Goal: Task Accomplishment & Management: Complete application form

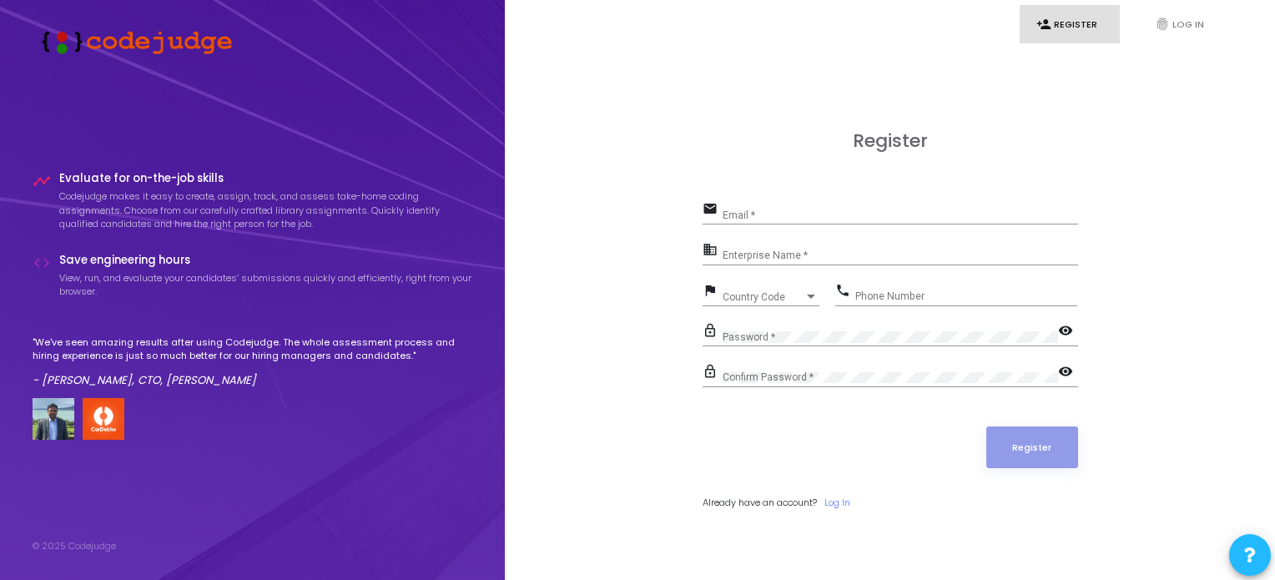
click at [759, 216] on input "Email *" at bounding box center [901, 215] width 356 height 12
type input "[EMAIL_ADDRESS][DOMAIN_NAME]"
click at [801, 259] on input "Enterprise Name *" at bounding box center [901, 256] width 356 height 12
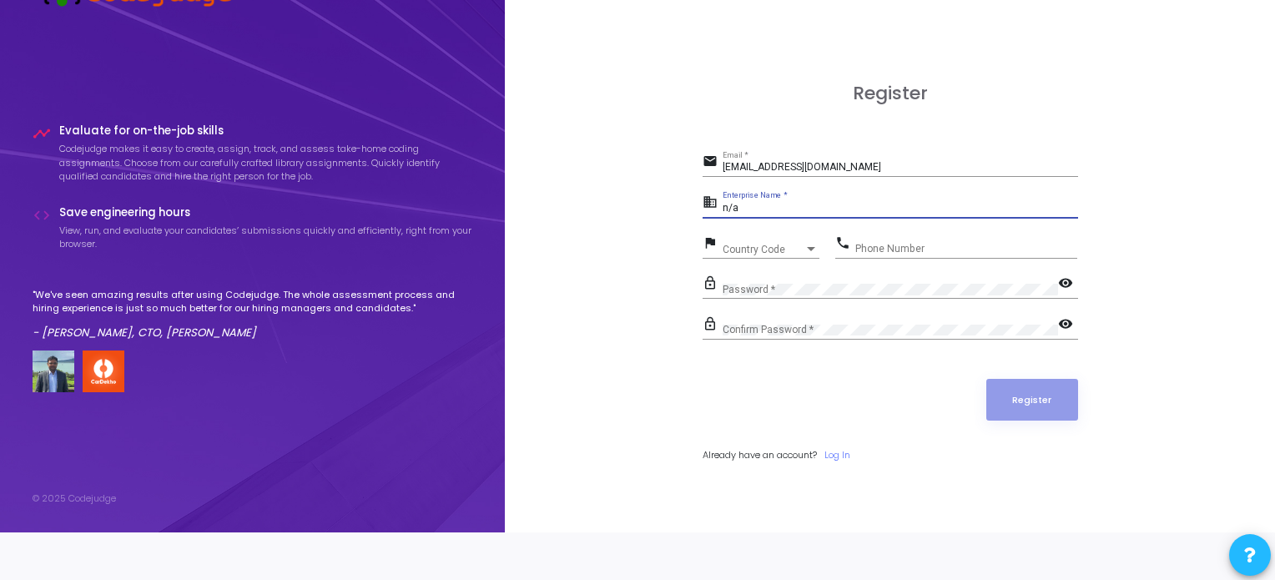
type input "n/a"
click at [754, 250] on span "Country Code" at bounding box center [752, 249] width 59 height 11
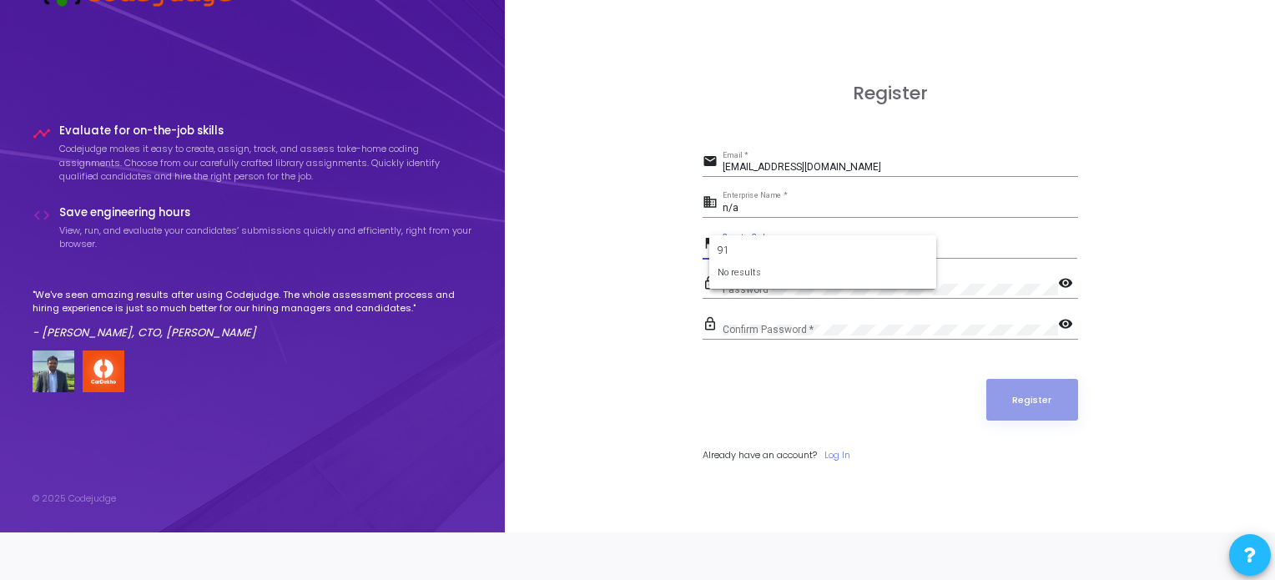
type input "+91"
type input "india"
click at [903, 253] on input "Phone Number" at bounding box center [966, 249] width 222 height 12
type input "6"
type input "9321131864"
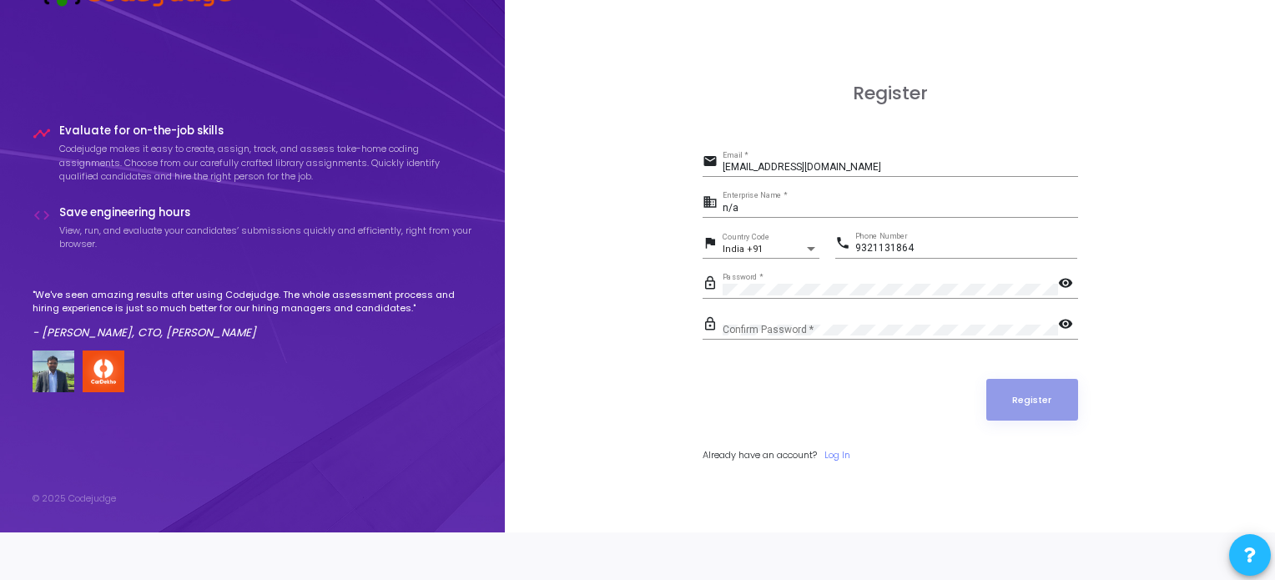
click at [1058, 284] on mat-icon "visibility" at bounding box center [1068, 285] width 20 height 20
click at [845, 310] on form "email [EMAIL_ADDRESS][DOMAIN_NAME] Email * business n/a Enterprise Name * flag …" at bounding box center [891, 305] width 376 height 311
click at [1037, 402] on button "Register" at bounding box center [1033, 400] width 92 height 42
click at [995, 403] on button "Register" at bounding box center [1033, 400] width 92 height 42
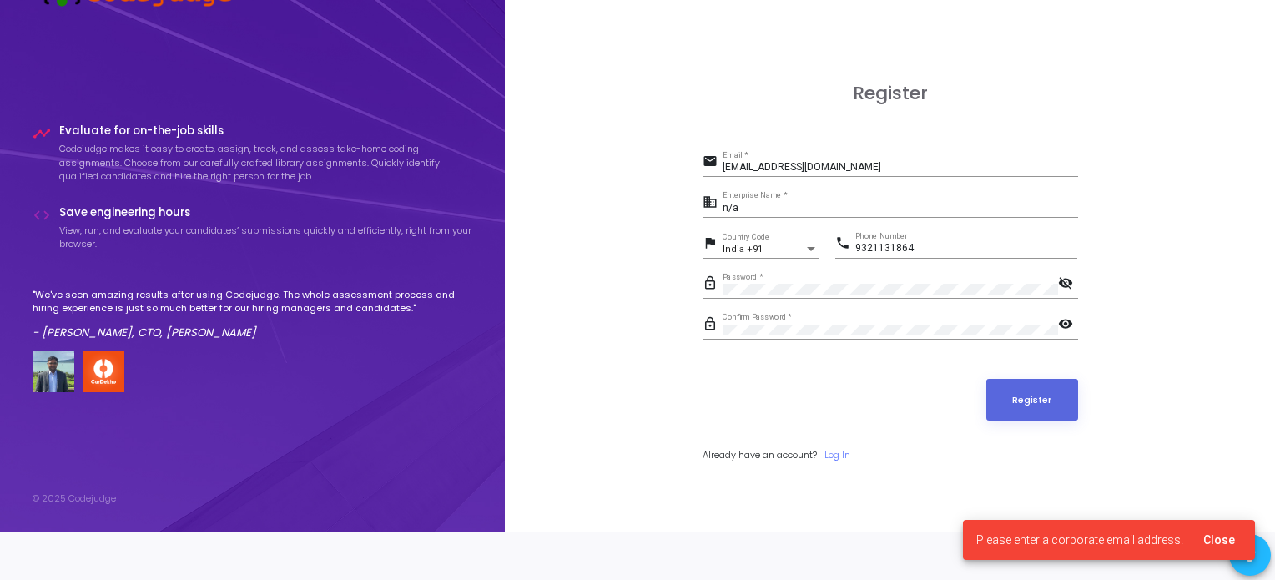
click at [870, 160] on div "[EMAIL_ADDRESS][DOMAIN_NAME] Email *" at bounding box center [901, 164] width 356 height 26
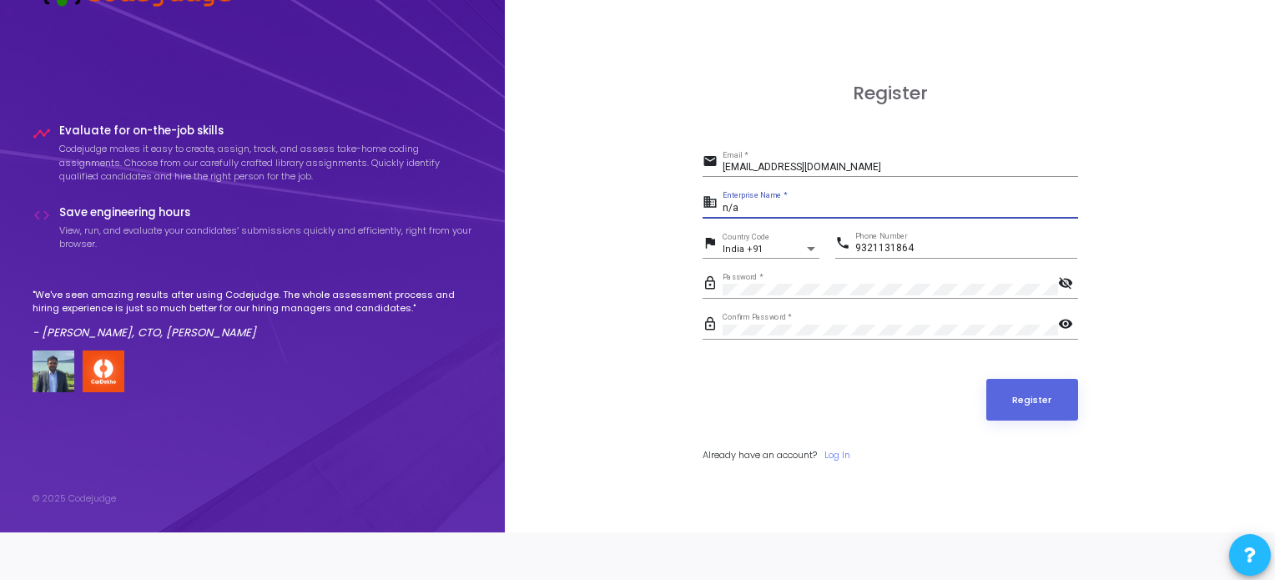
click at [773, 204] on input "n/a" at bounding box center [901, 209] width 356 height 12
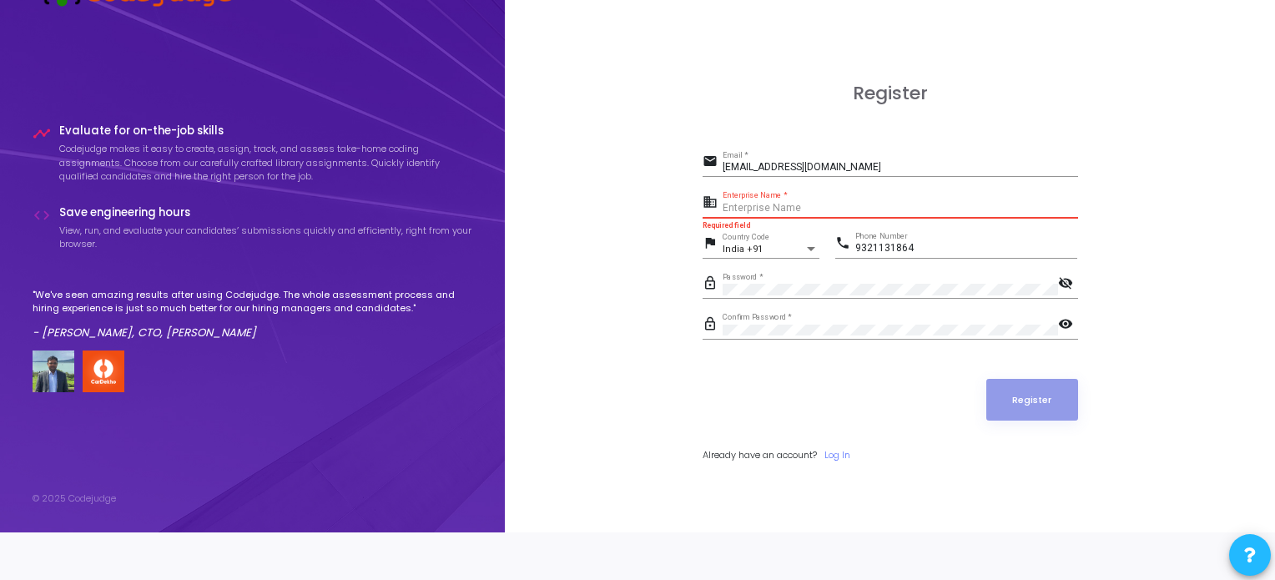
click at [770, 210] on input "Enterprise Name *" at bounding box center [901, 209] width 356 height 12
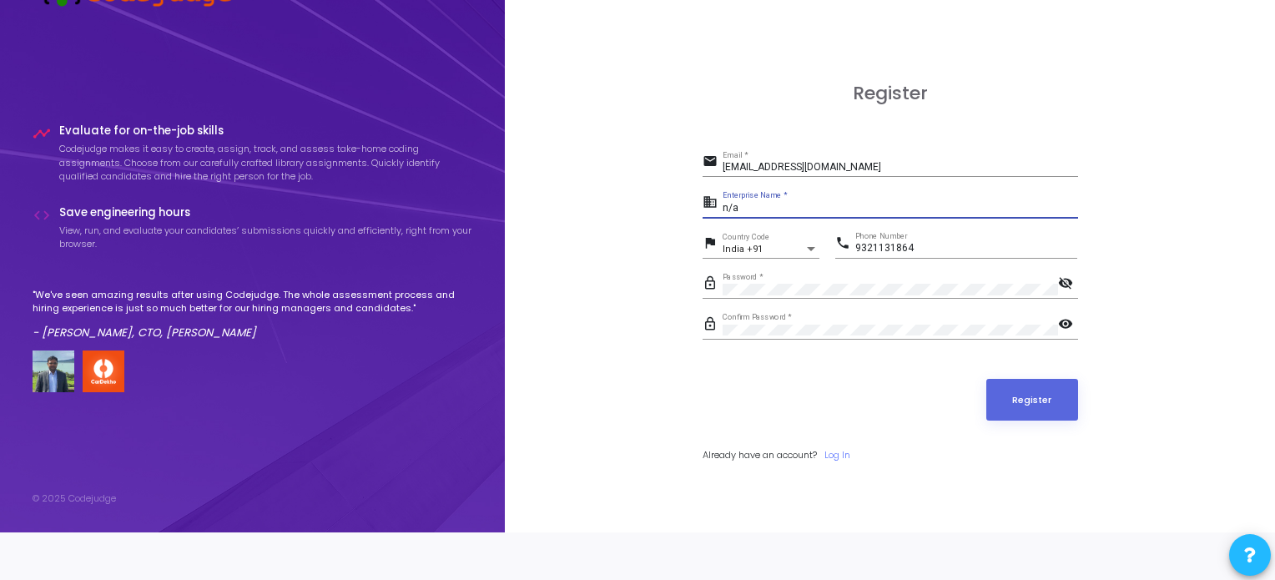
click at [770, 210] on input "n/a" at bounding box center [901, 209] width 356 height 12
type input "n/a"
click at [1036, 401] on button "Register" at bounding box center [1033, 400] width 92 height 42
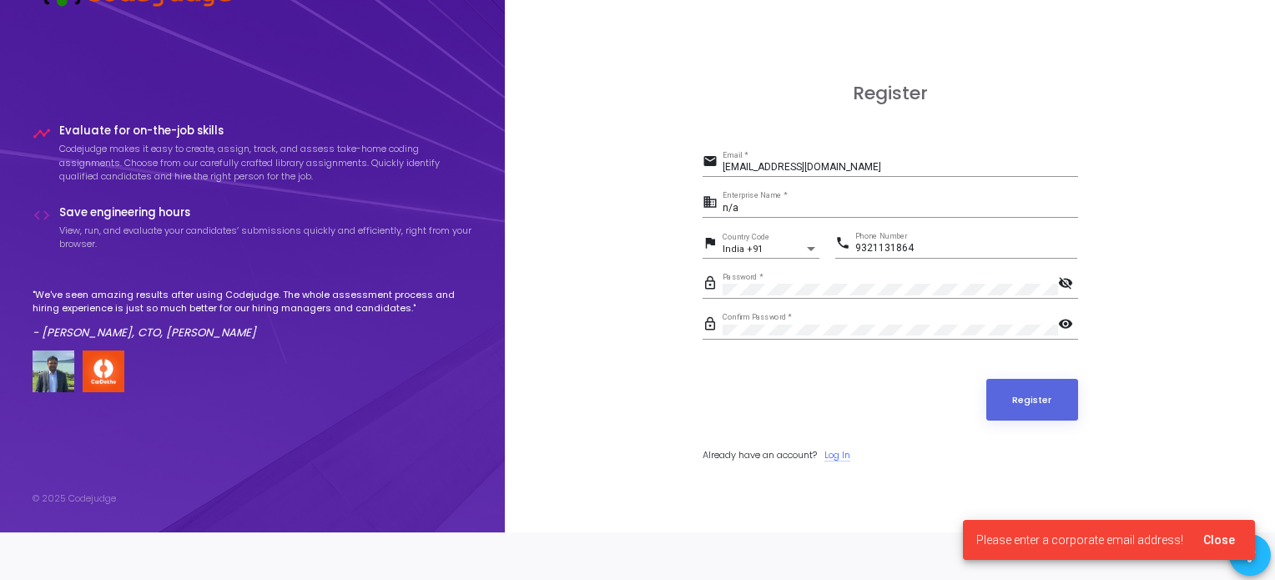
click at [842, 456] on link "Log In" at bounding box center [838, 455] width 26 height 14
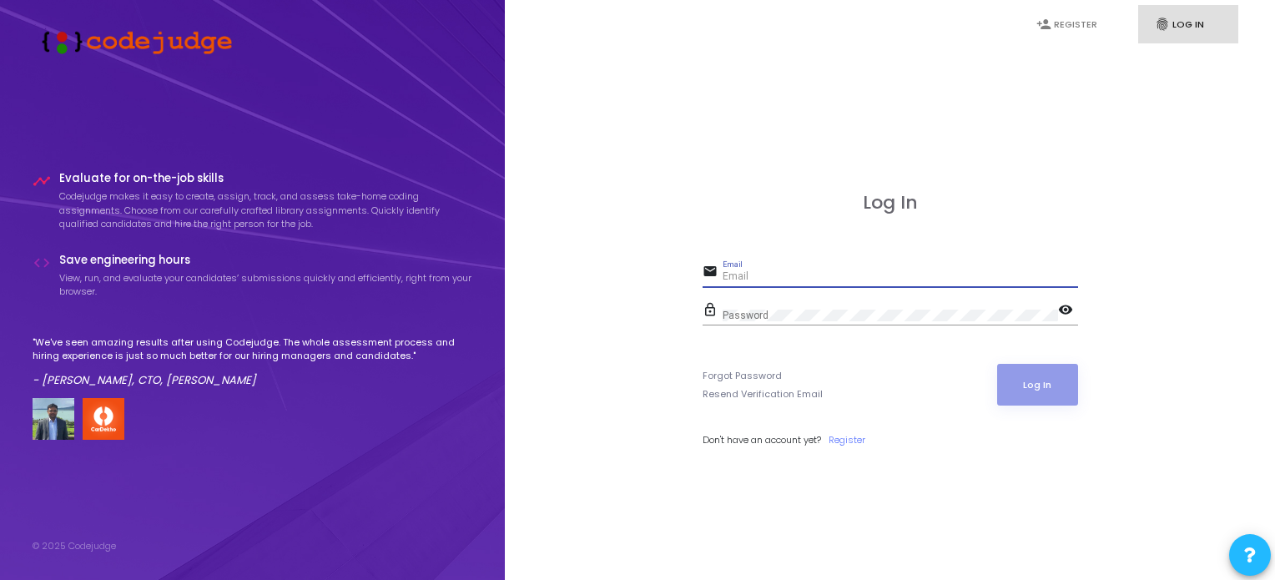
click at [866, 279] on input "Email" at bounding box center [901, 277] width 356 height 12
click at [810, 280] on input "Email" at bounding box center [901, 277] width 356 height 12
type input "rohit"
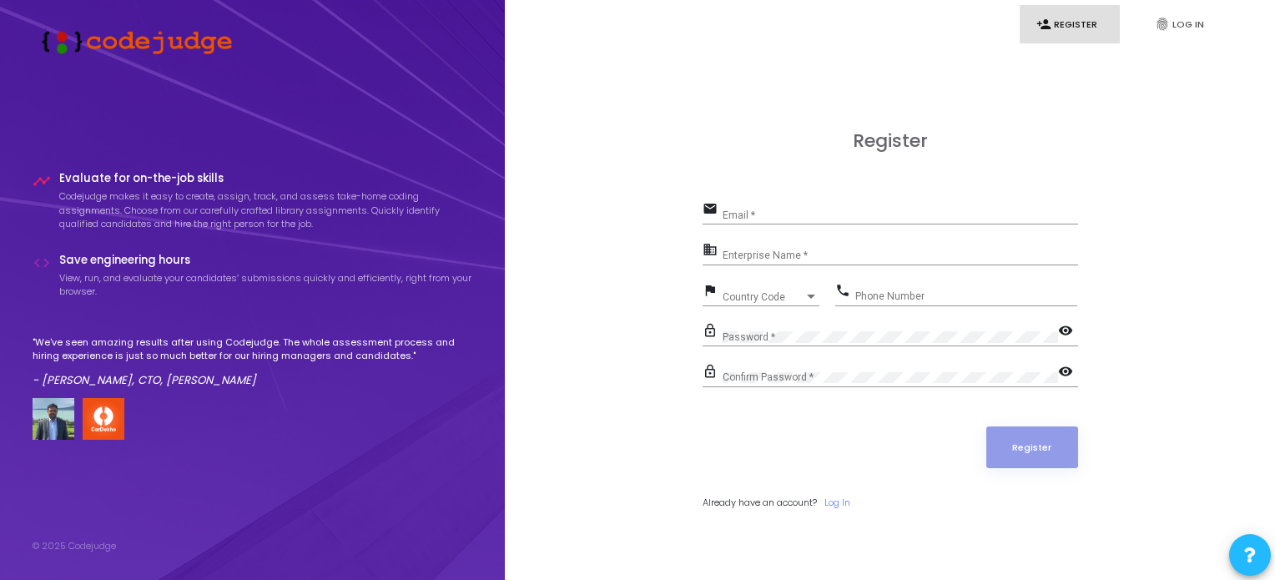
scroll to position [48, 0]
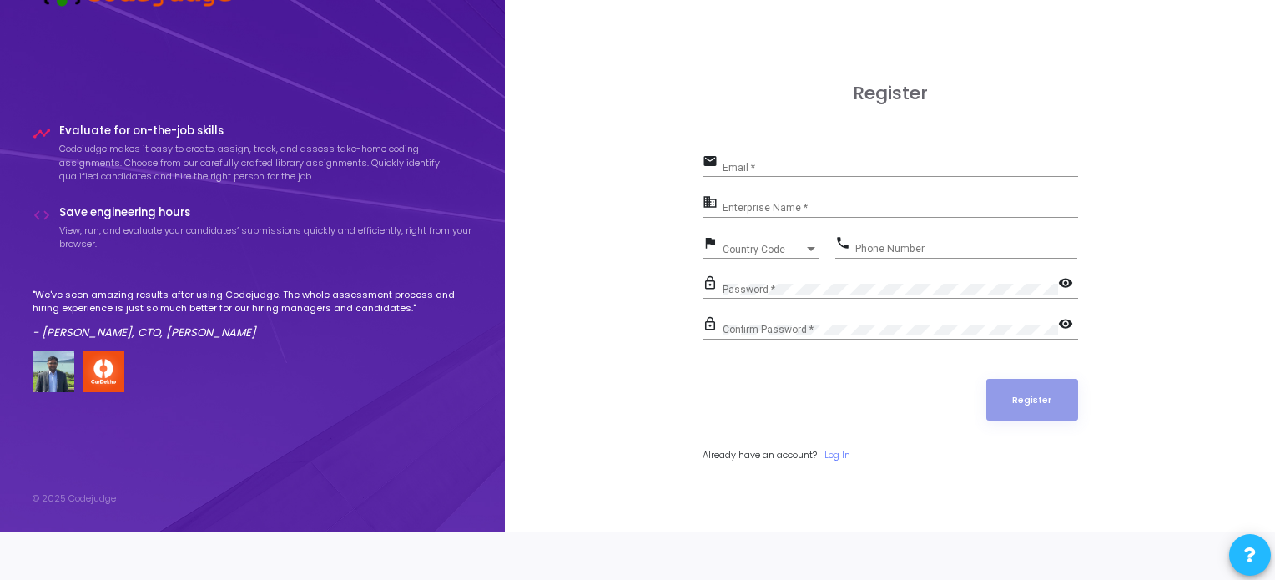
click at [771, 147] on div "Register email Email * business Enterprise Name * flag Country Code Country Cod…" at bounding box center [891, 291] width 376 height 416
click at [850, 163] on input "Email *" at bounding box center [901, 168] width 356 height 12
click at [941, 355] on form "email Email * Required field business Enterprise Name * flag Country Code Count…" at bounding box center [891, 305] width 376 height 311
